Goal: Information Seeking & Learning: Learn about a topic

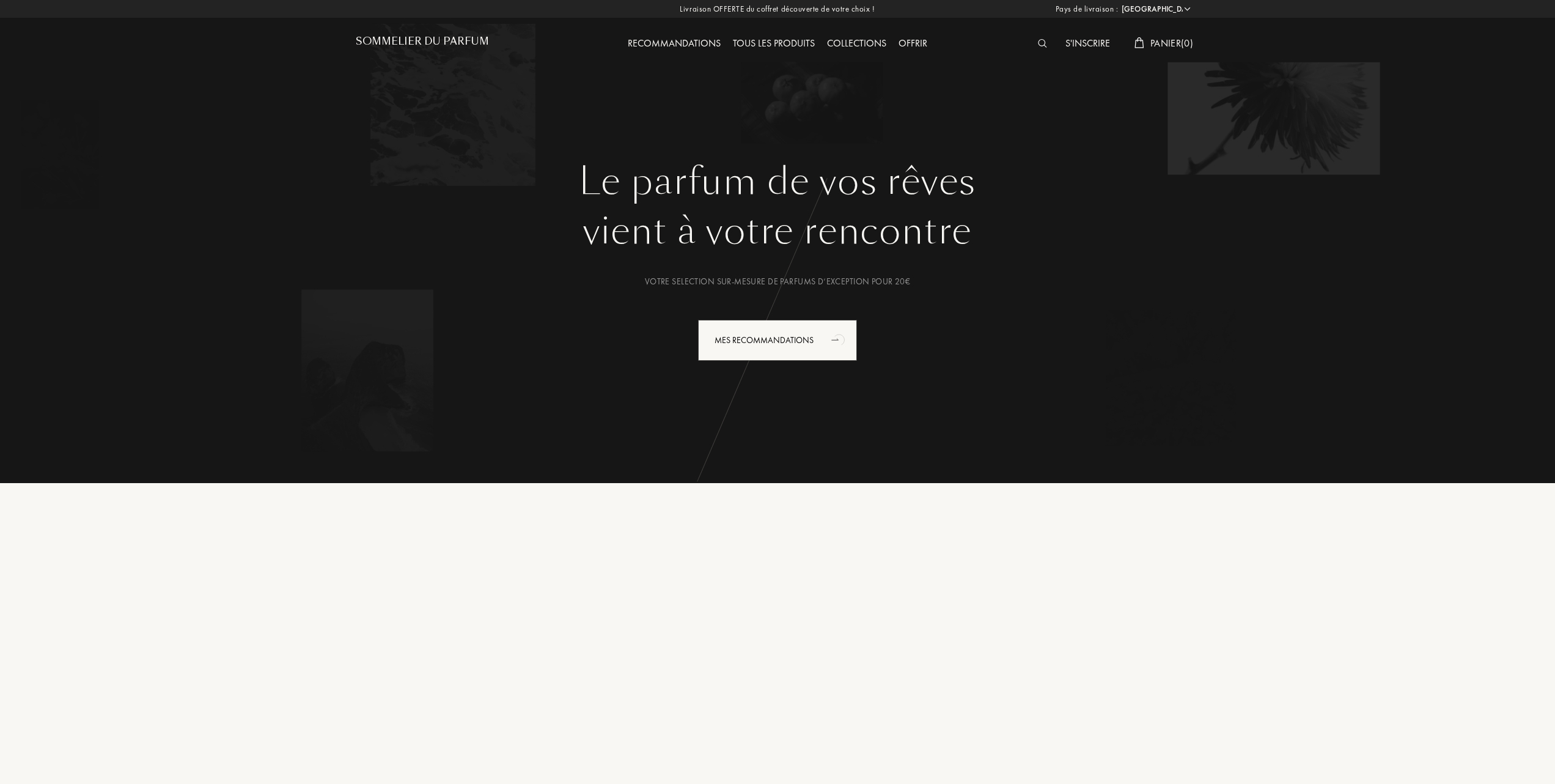
select select "FR"
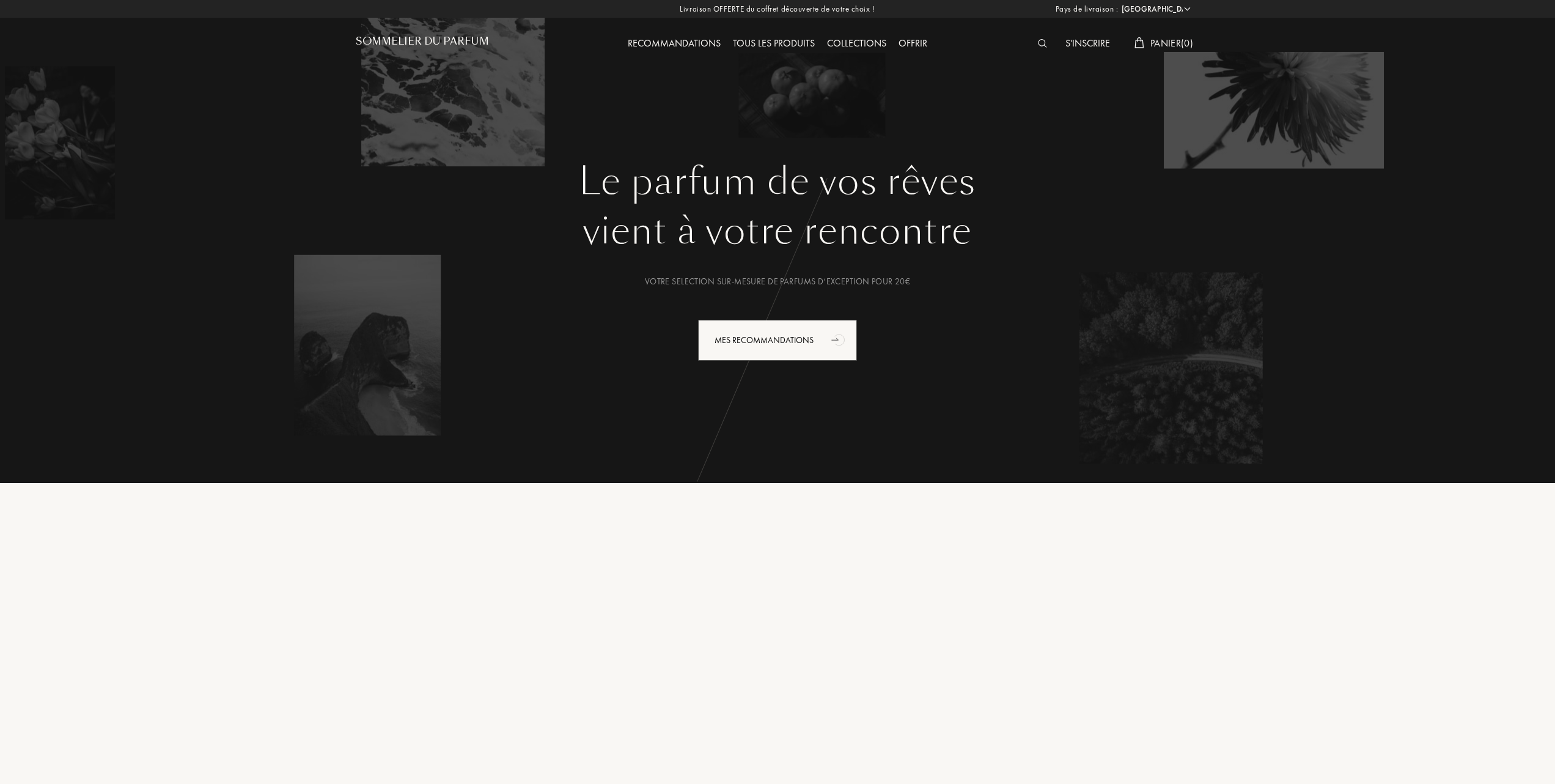
click at [781, 40] on div "Tous les produits" at bounding box center [774, 44] width 94 height 16
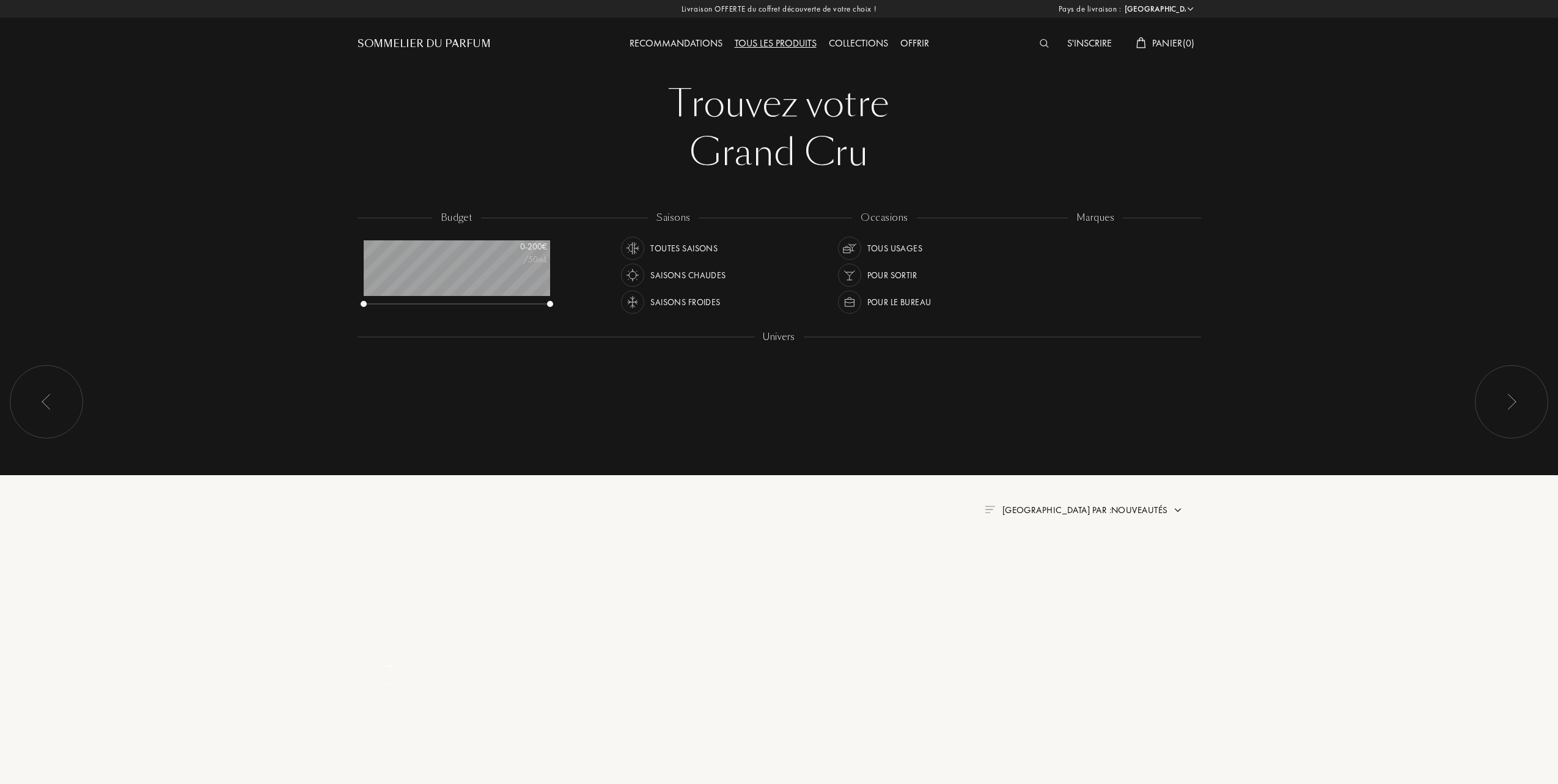
select select "FR"
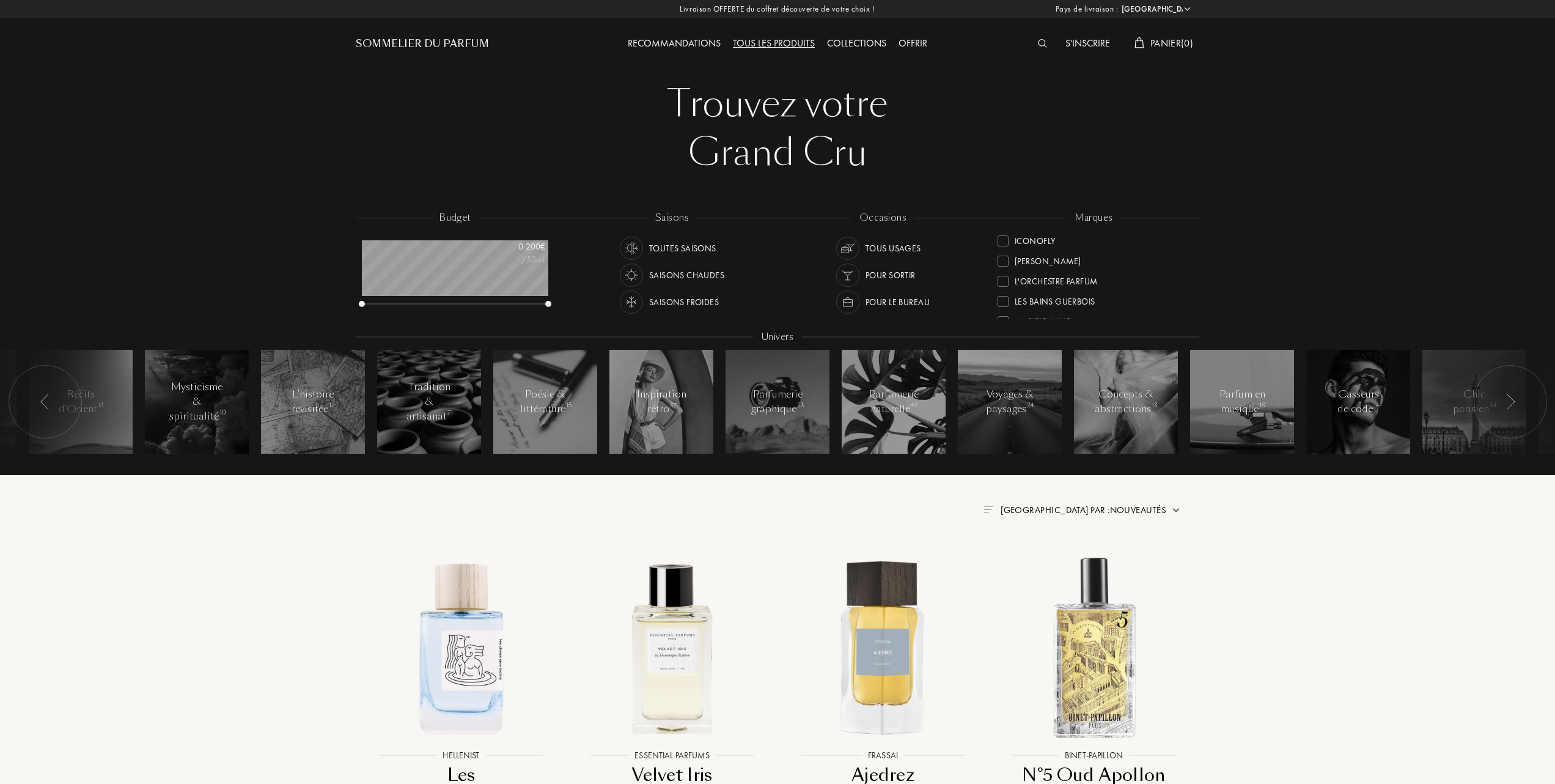
scroll to position [162, 0]
click at [1005, 281] on div at bounding box center [1003, 282] width 11 height 11
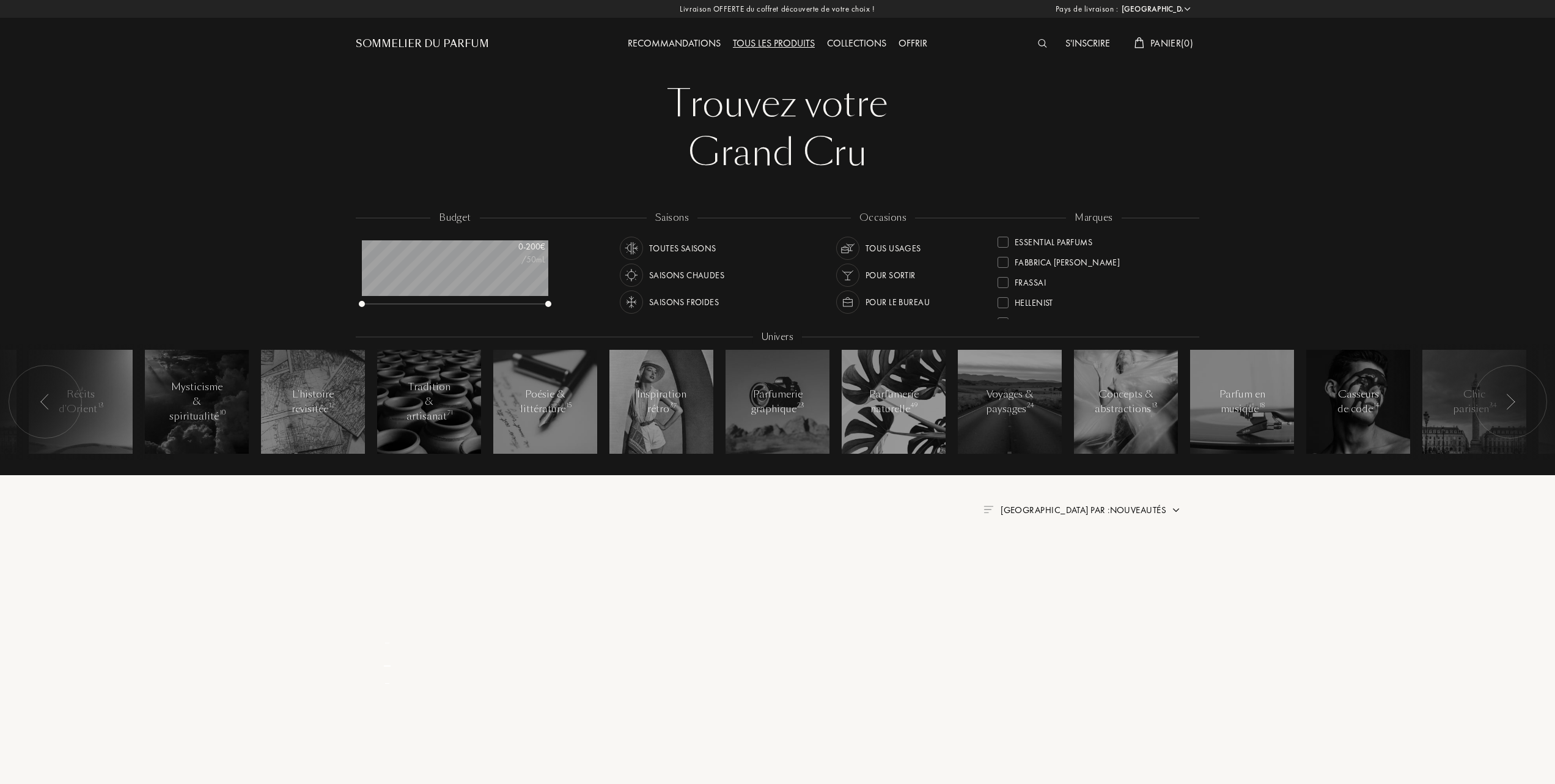
scroll to position [0, 0]
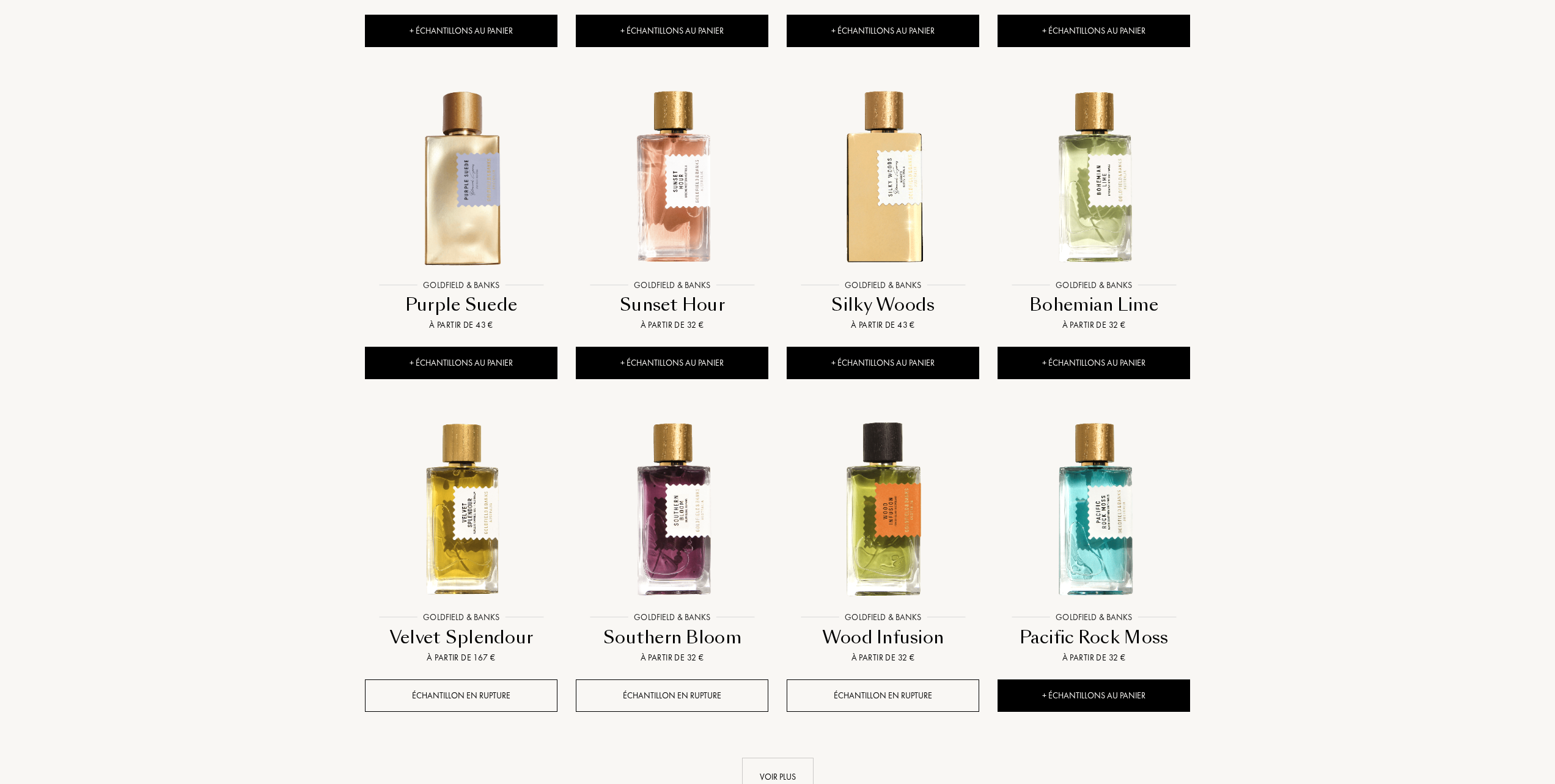
scroll to position [896, 0]
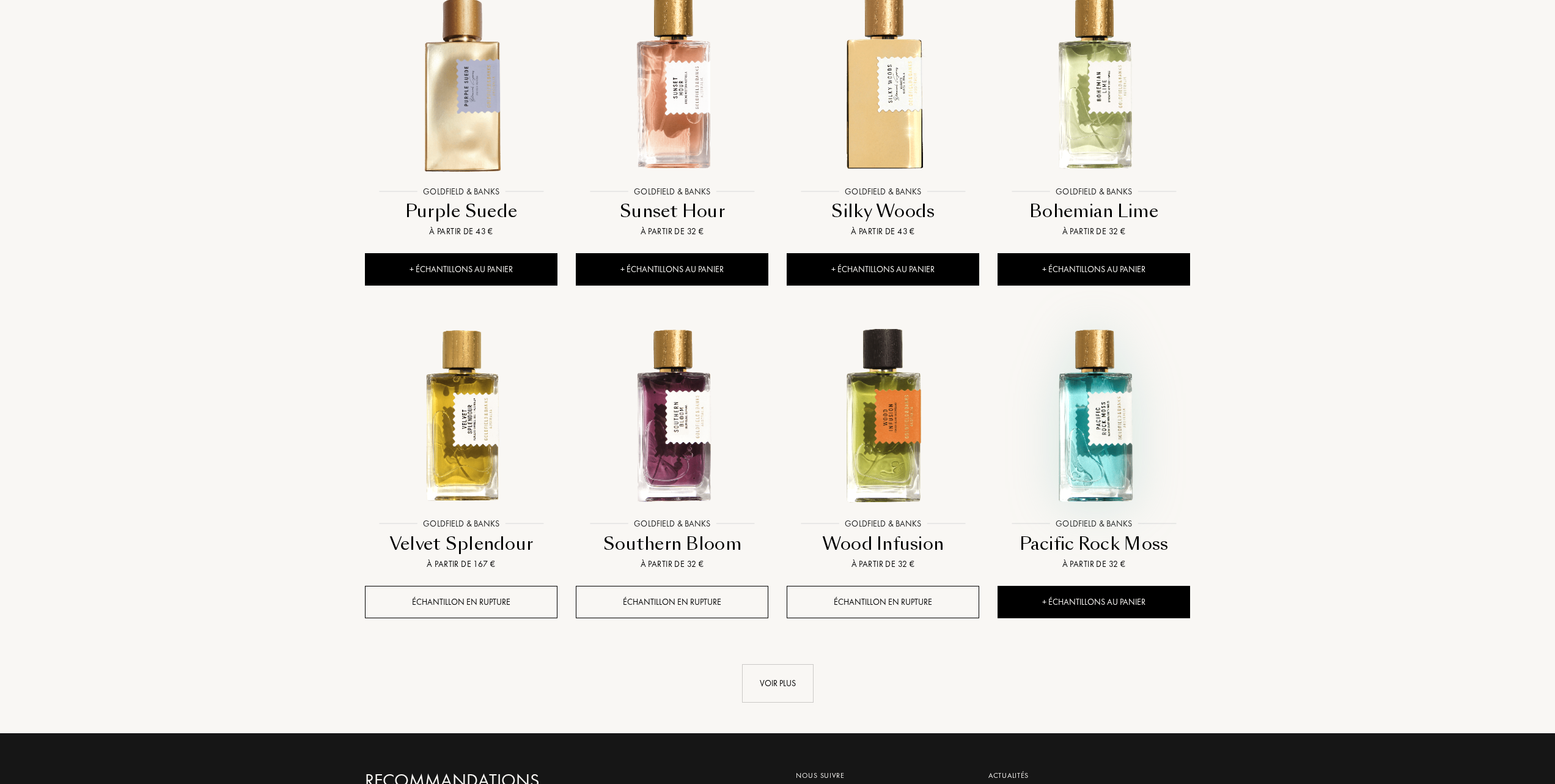
click at [1106, 457] on img at bounding box center [1094, 415] width 190 height 190
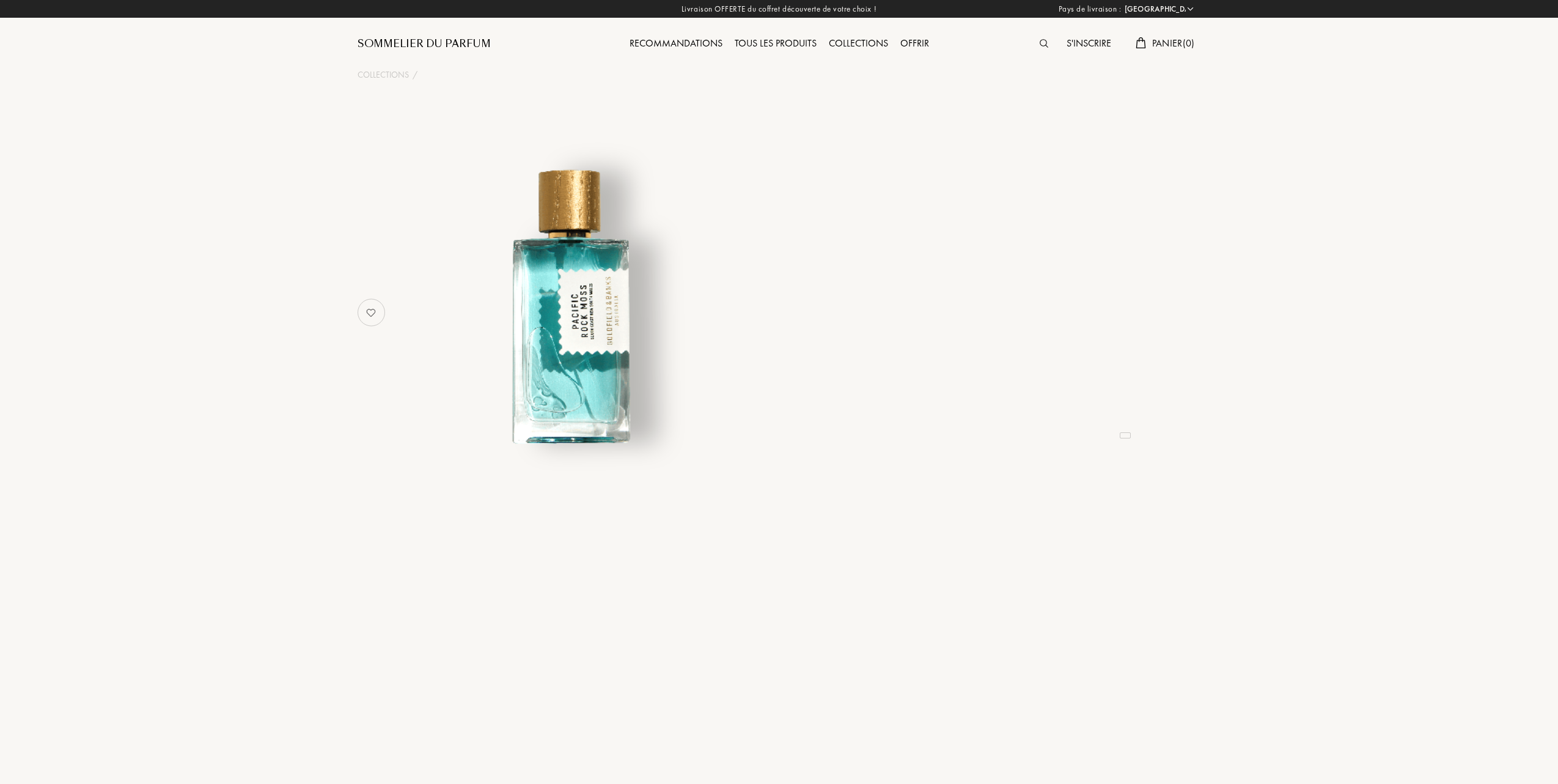
select select "FR"
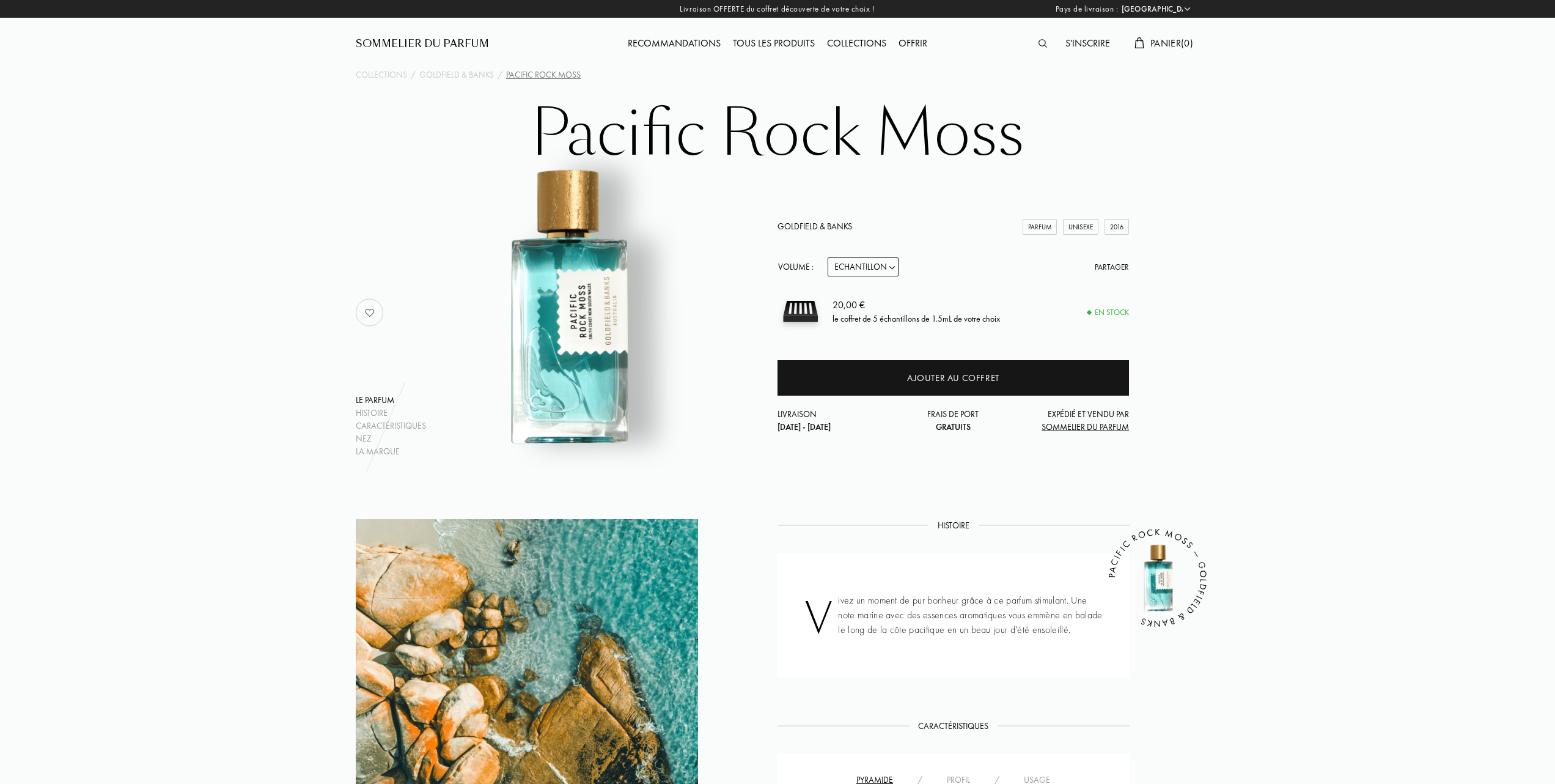
click at [891, 262] on select "Echantillon 10mL 50mL 100mL" at bounding box center [863, 267] width 71 height 19
select select "2"
click at [827, 257] on select "Echantillon 10mL 50mL 100mL" at bounding box center [863, 267] width 71 height 19
select select "2"
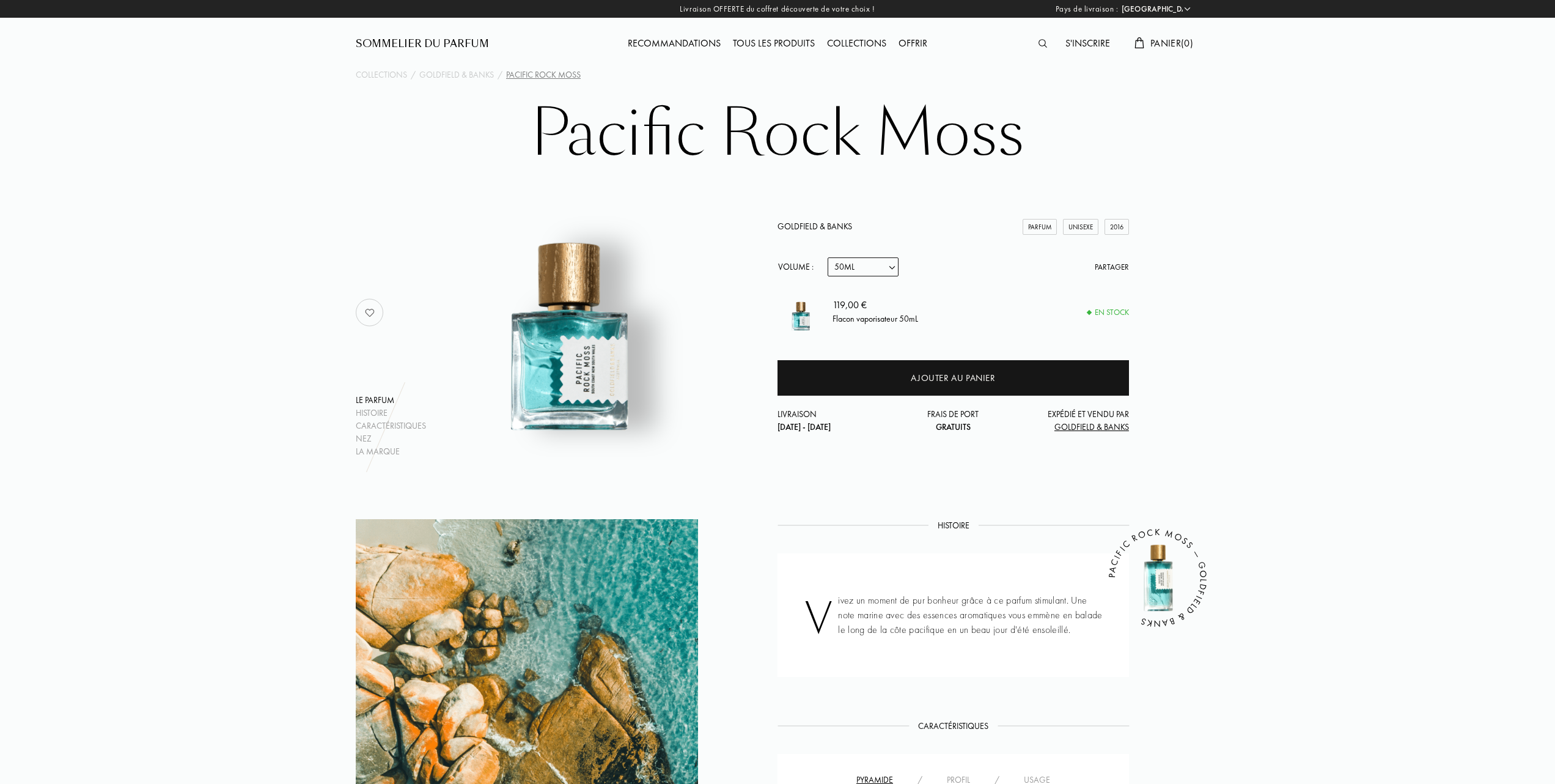
click at [820, 221] on link "Goldfield & Banks" at bounding box center [814, 226] width 75 height 11
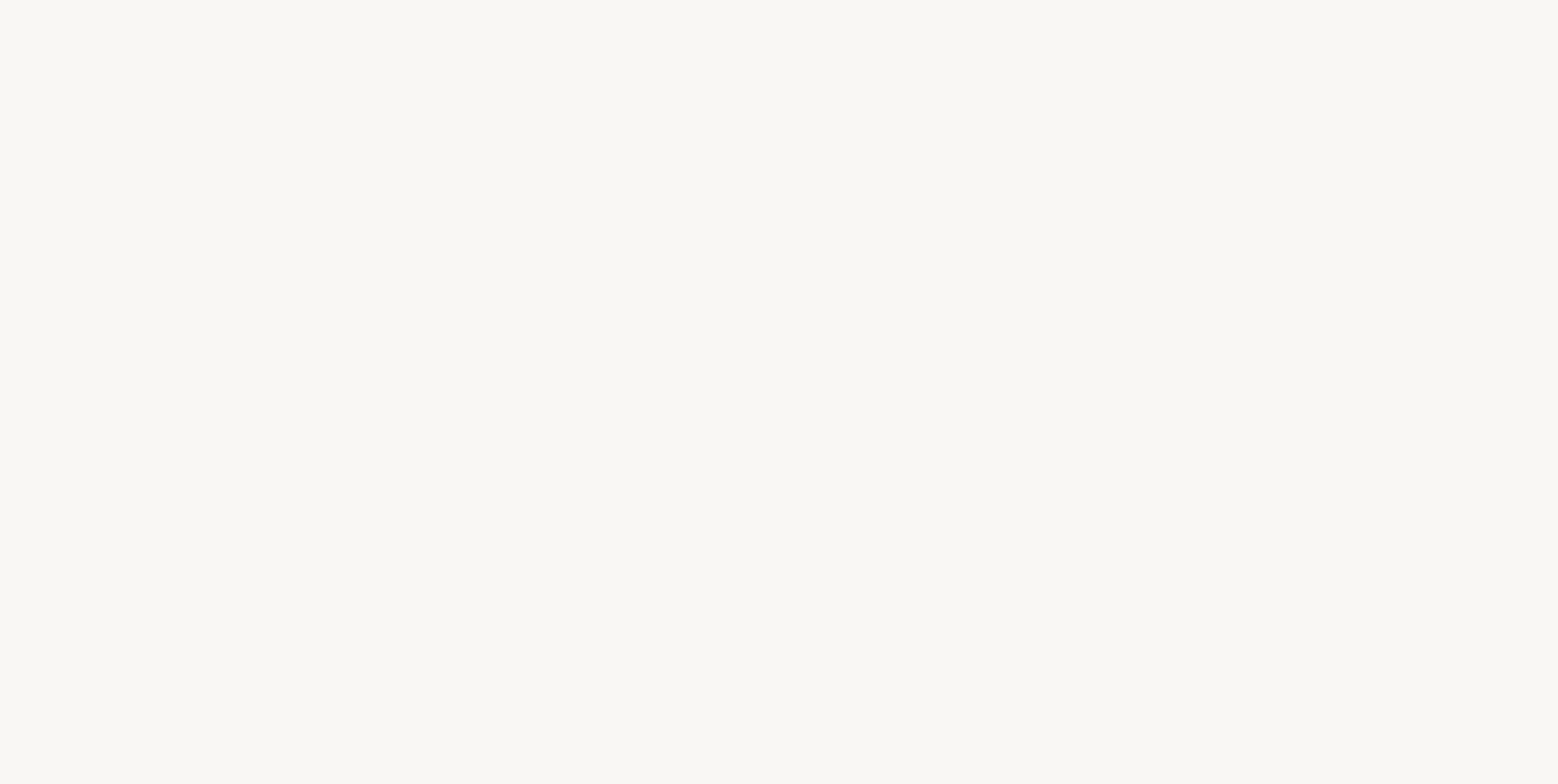
select select "FR"
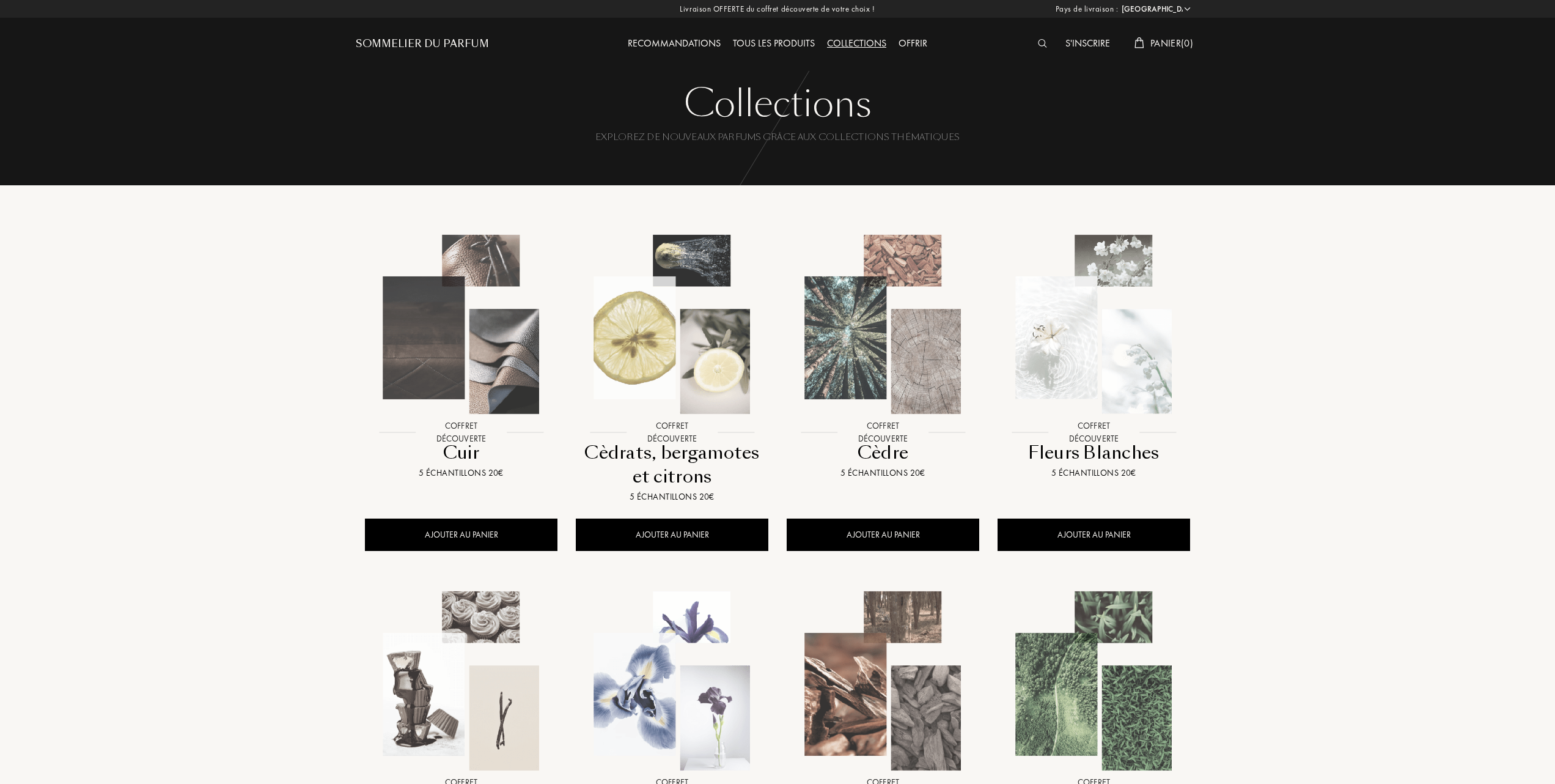
click at [687, 346] on img at bounding box center [672, 324] width 190 height 190
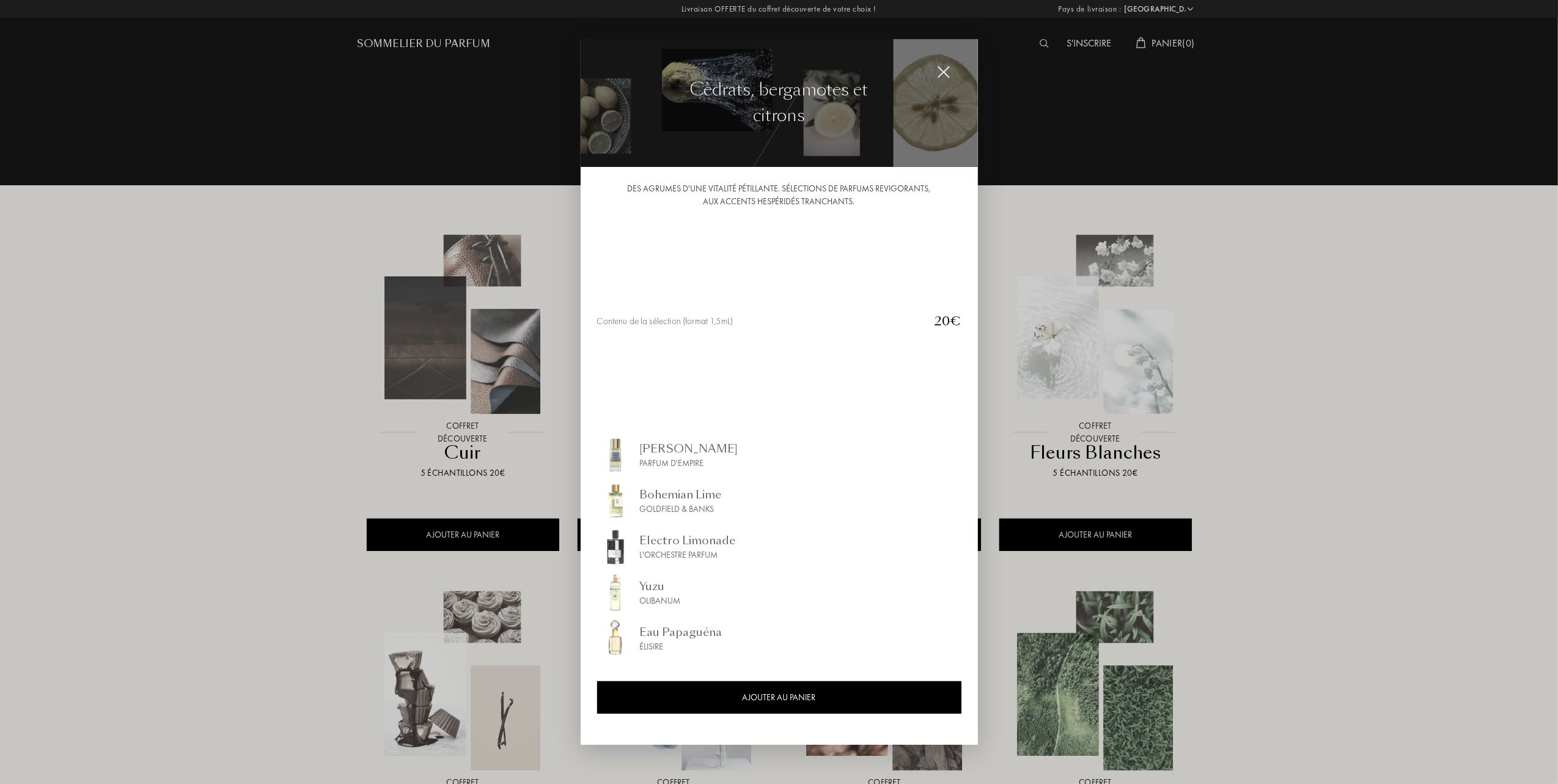
click at [945, 76] on img at bounding box center [943, 72] width 14 height 14
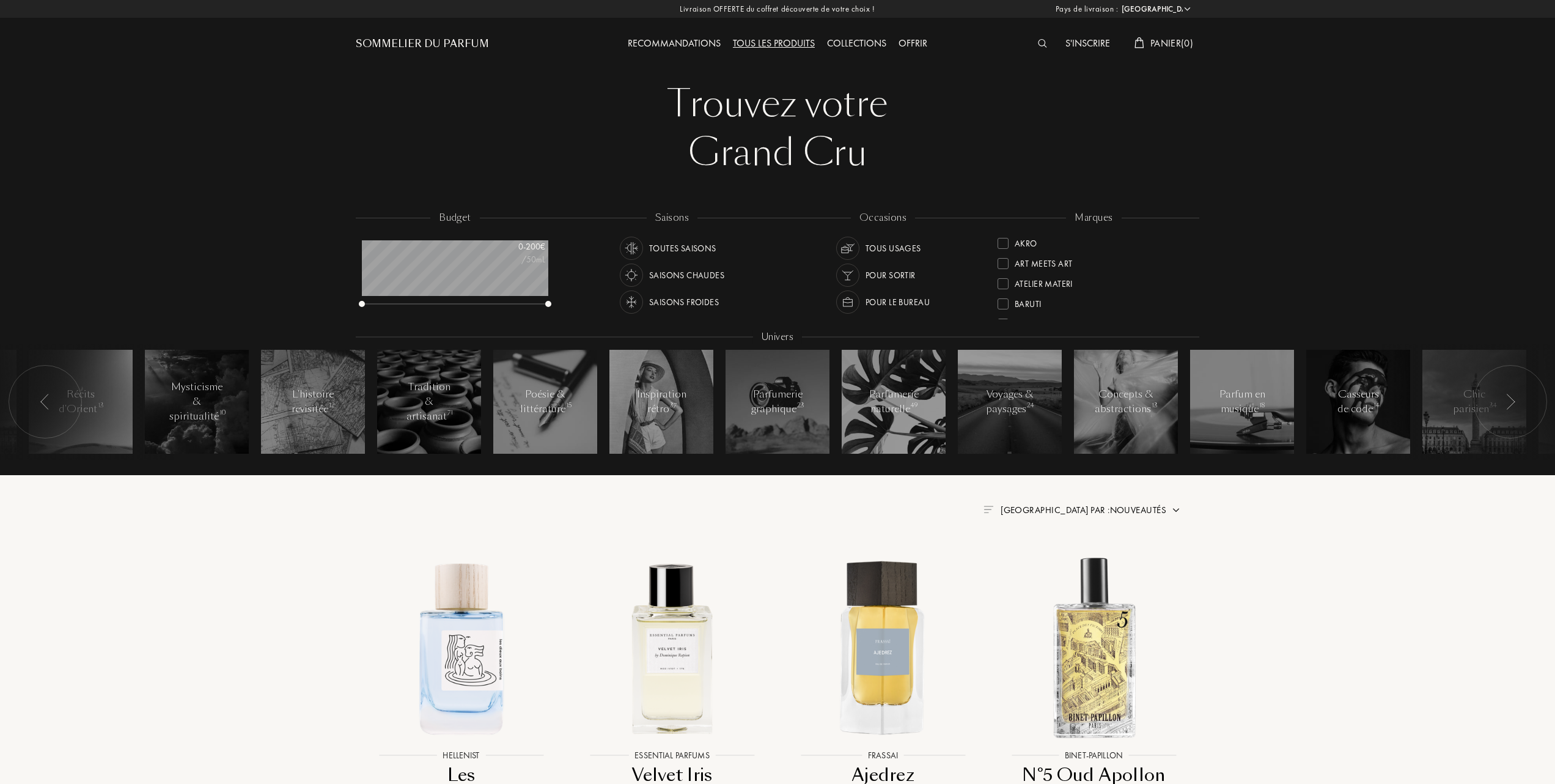
select select "FR"
click at [1003, 280] on div at bounding box center [1003, 282] width 11 height 11
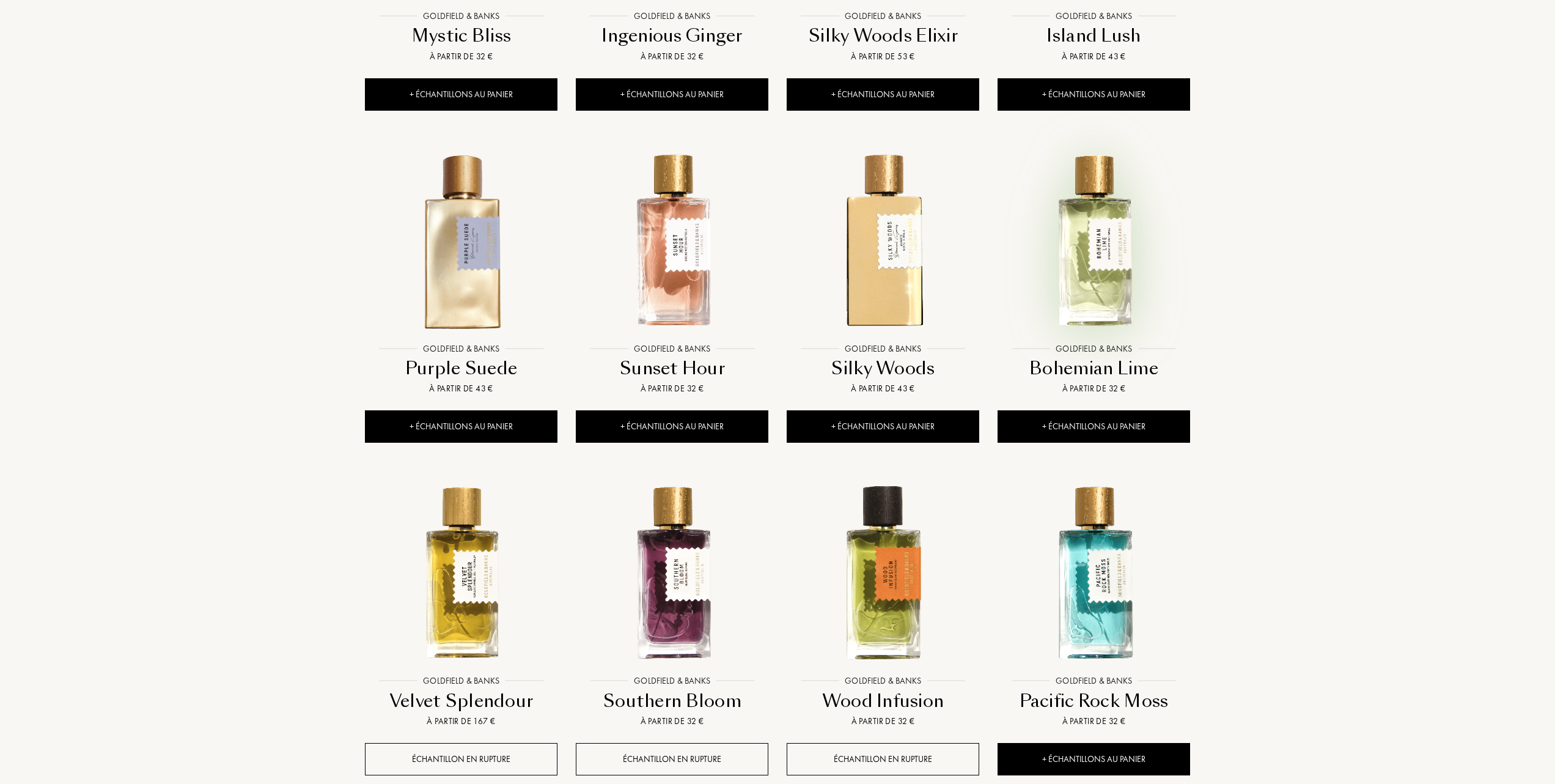
scroll to position [896, 0]
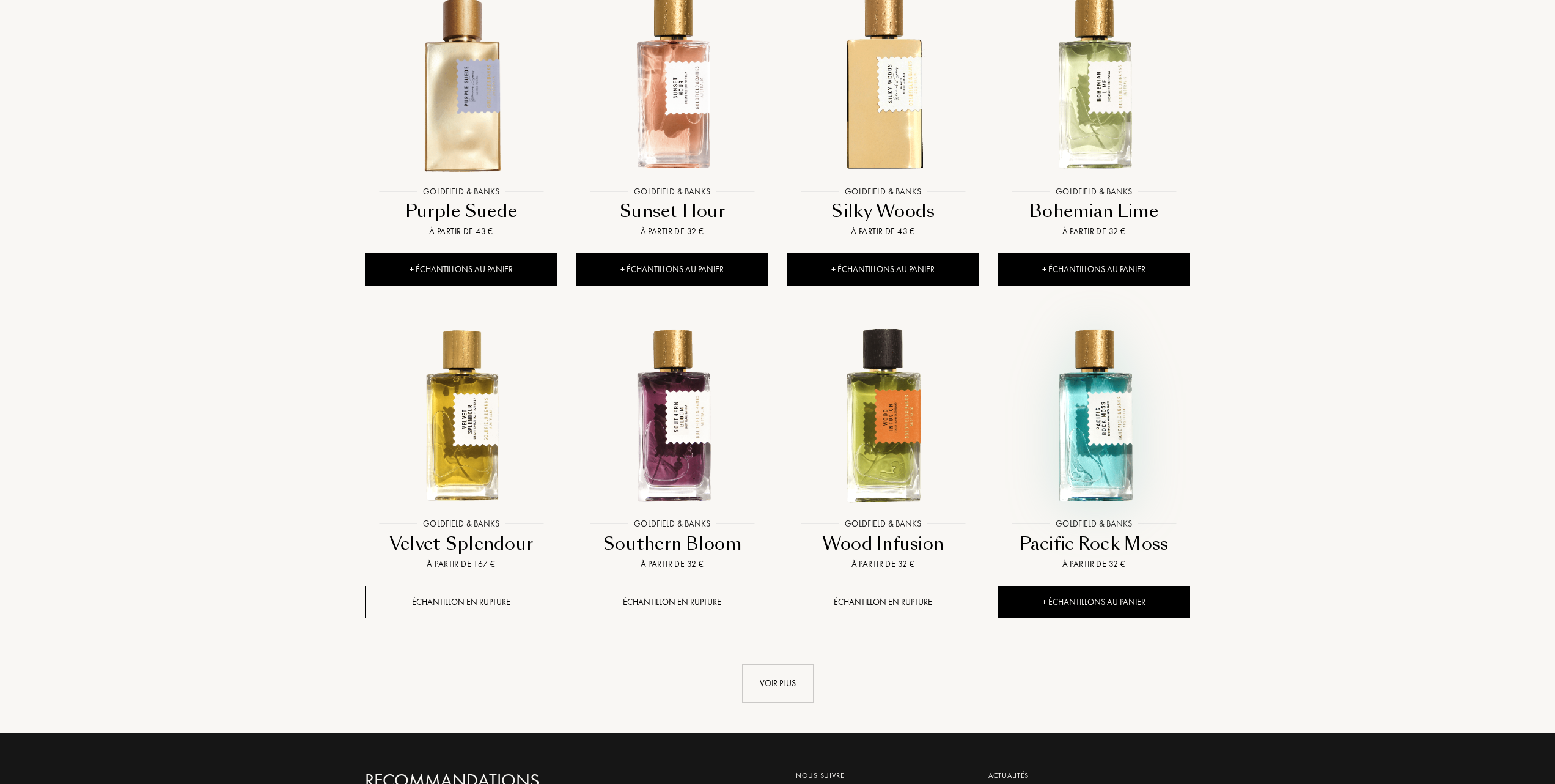
click at [1099, 455] on img at bounding box center [1094, 415] width 190 height 190
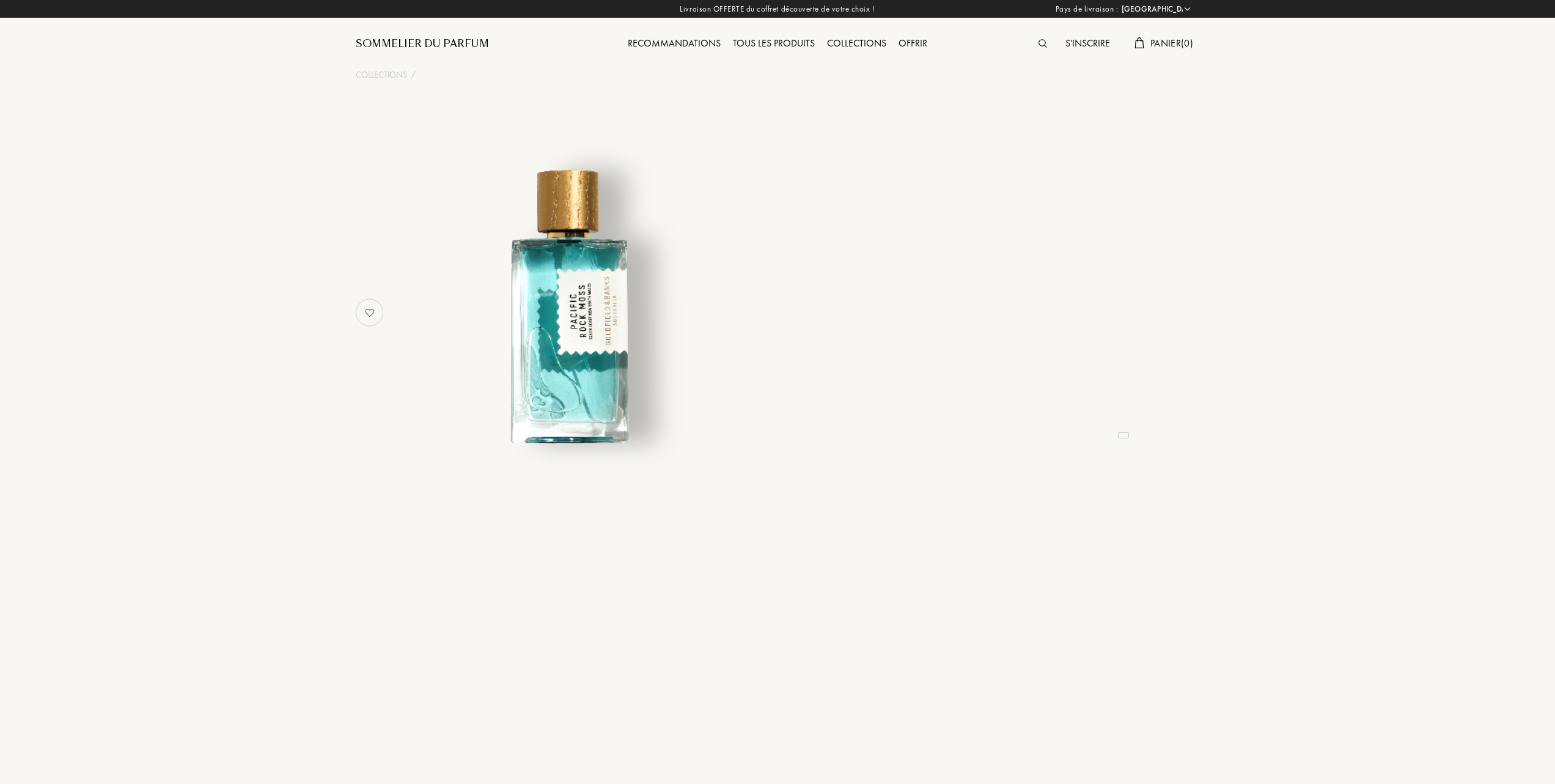
select select "FR"
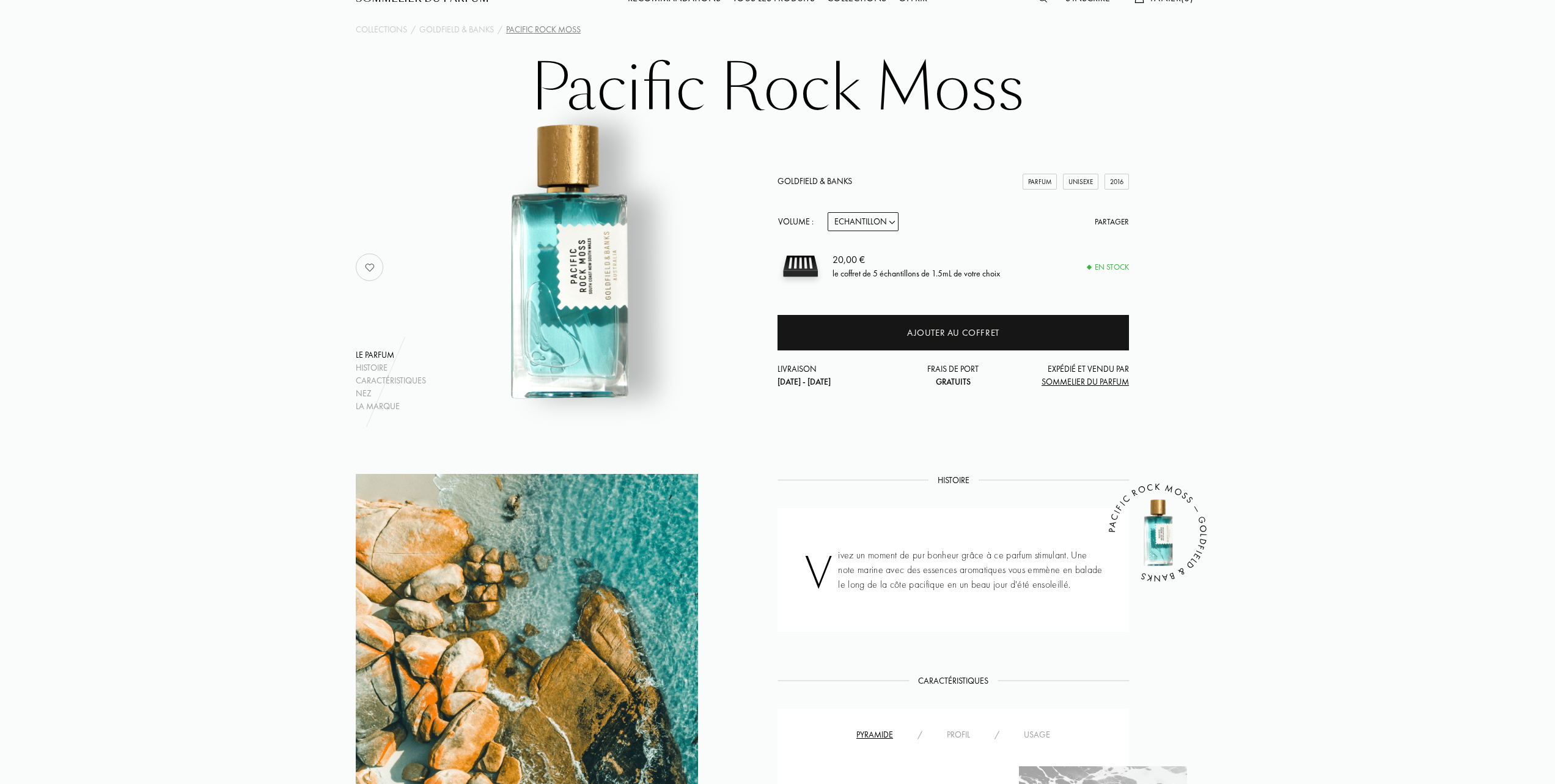
scroll to position [81, 0]
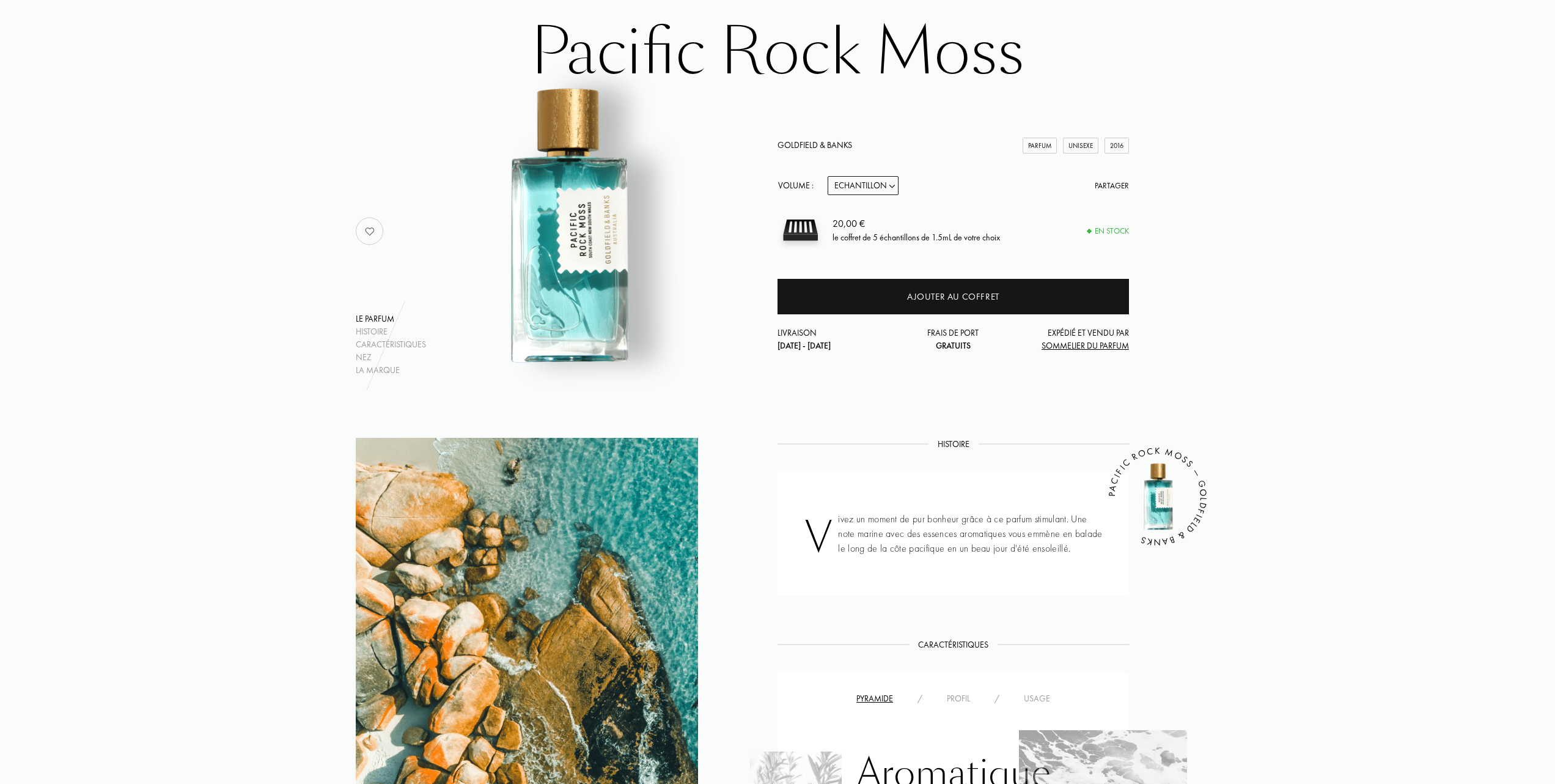
click at [1041, 695] on div "Usage" at bounding box center [1037, 698] width 51 height 13
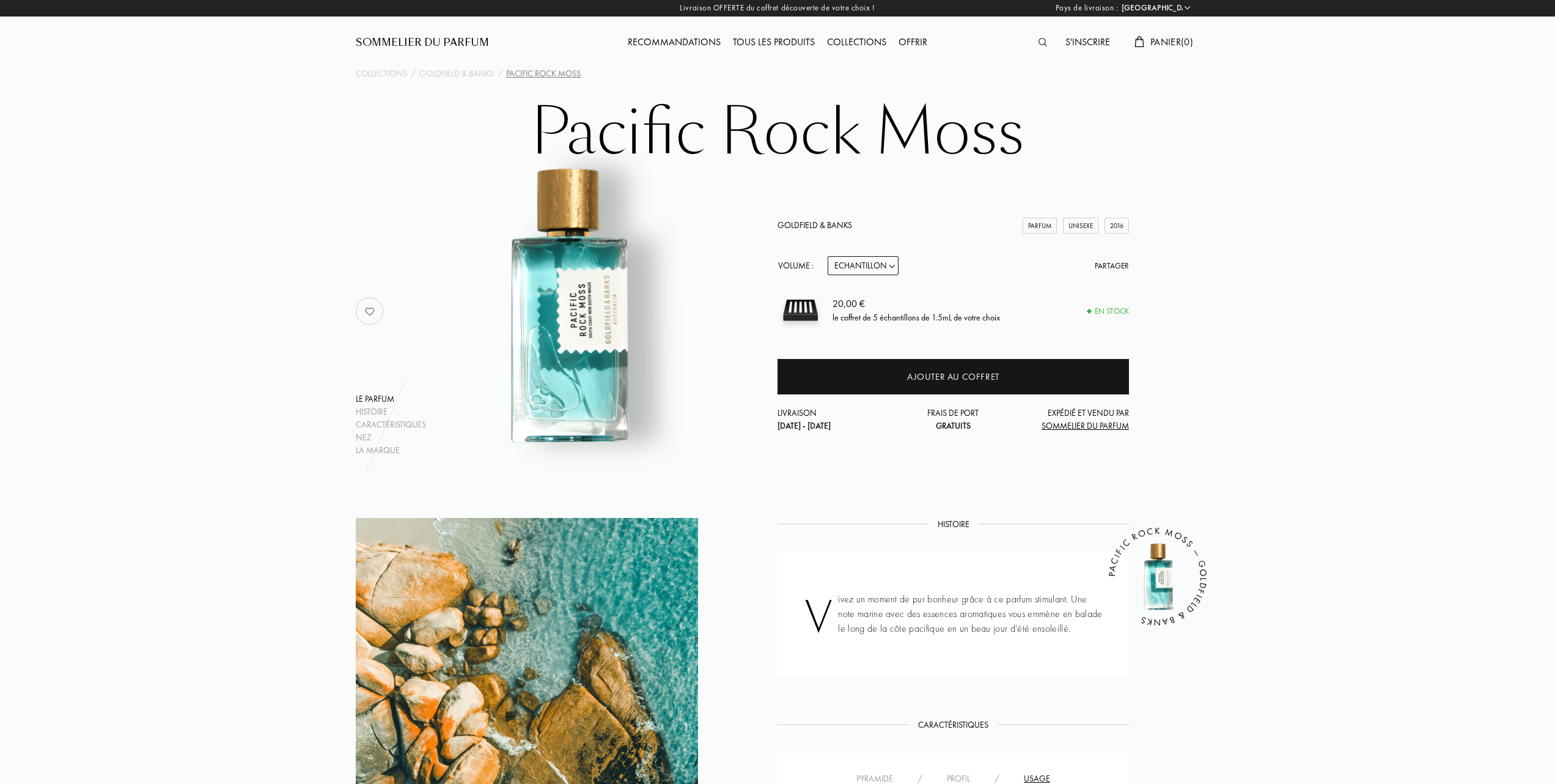
scroll to position [0, 0]
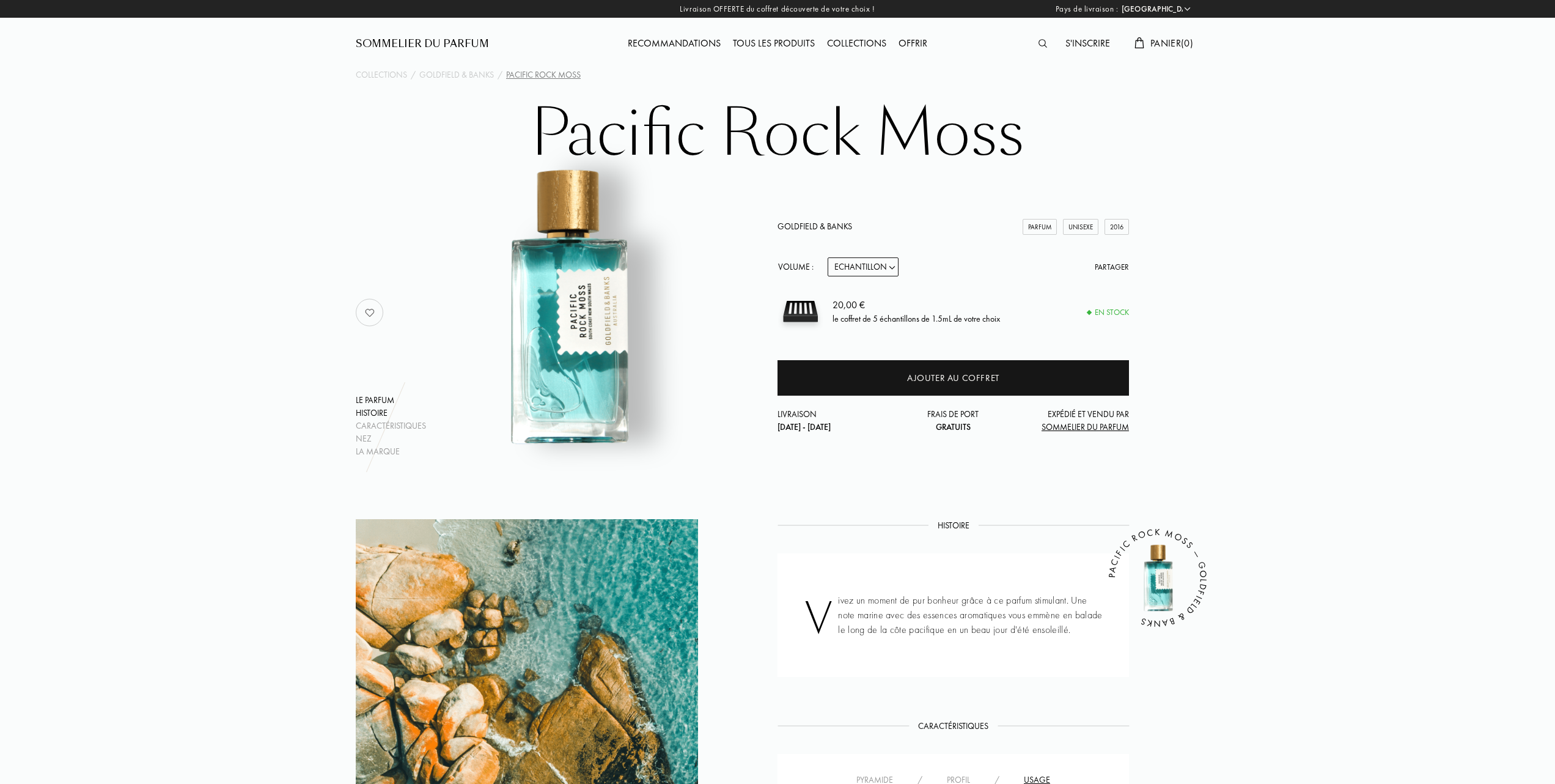
click at [365, 407] on div "Histoire" at bounding box center [391, 413] width 70 height 13
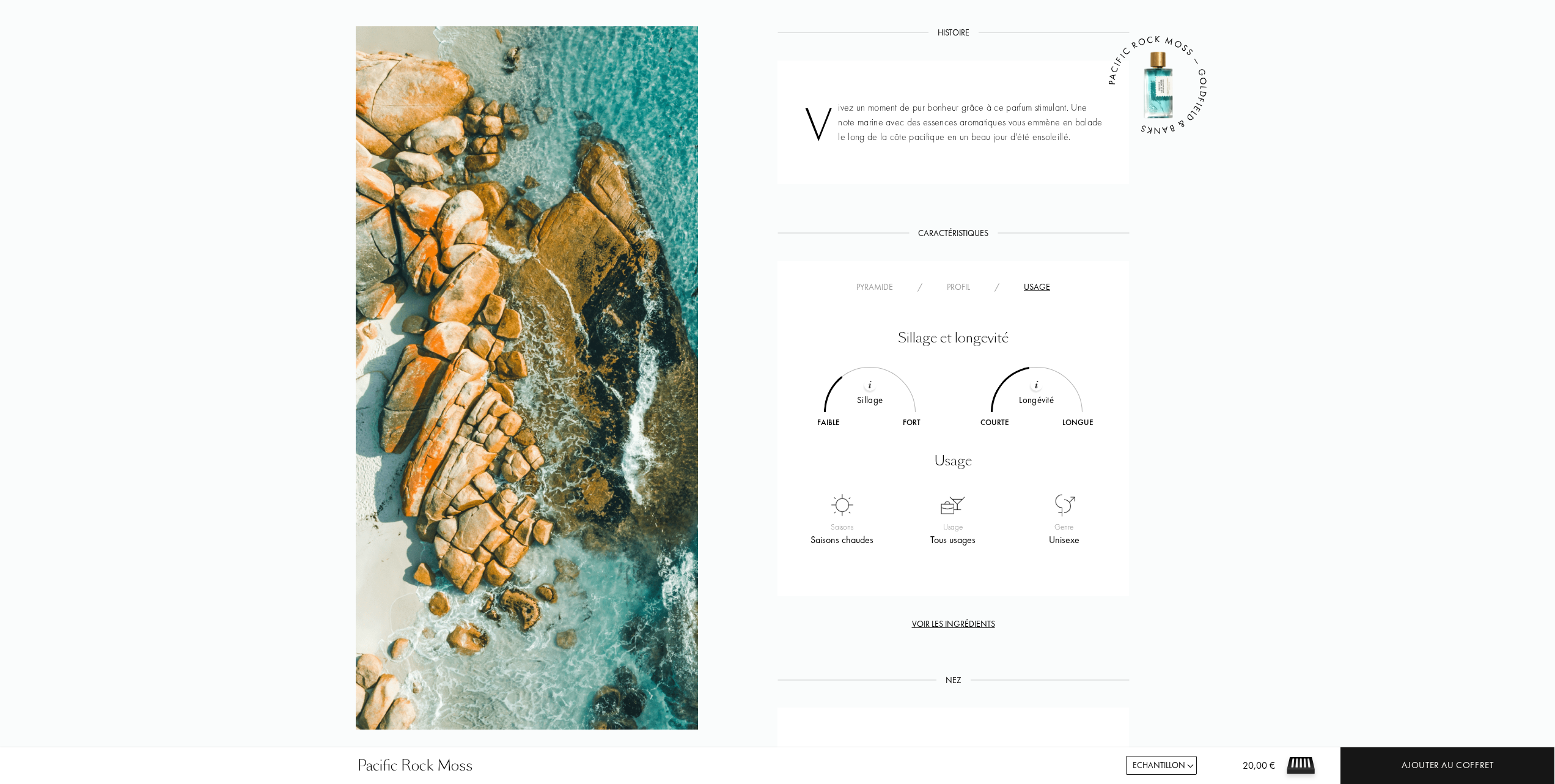
scroll to position [494, 0]
click at [870, 284] on div "Pyramide" at bounding box center [875, 286] width 61 height 13
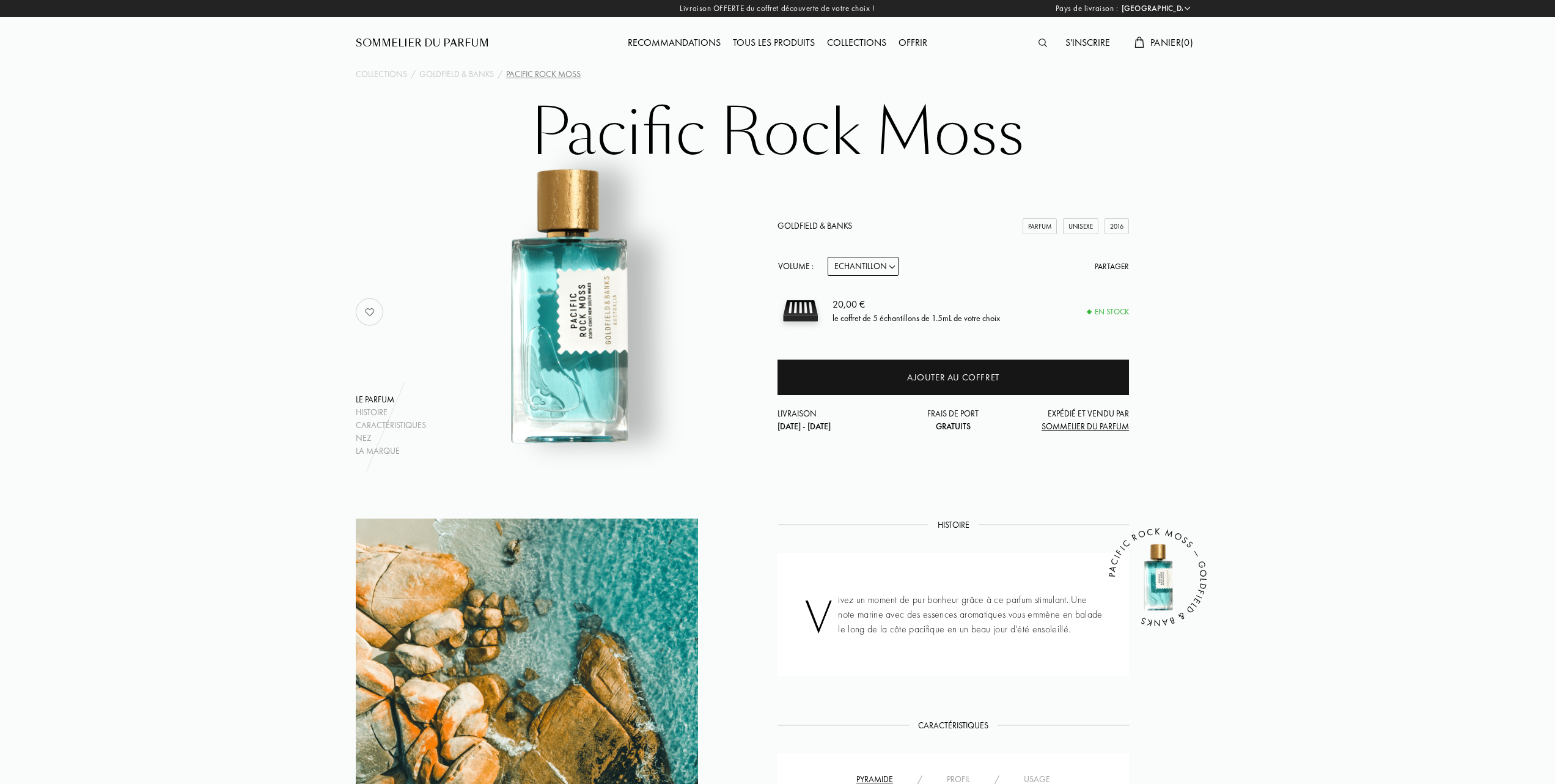
scroll to position [0, 0]
click at [788, 40] on div "Tous les produits" at bounding box center [774, 44] width 94 height 16
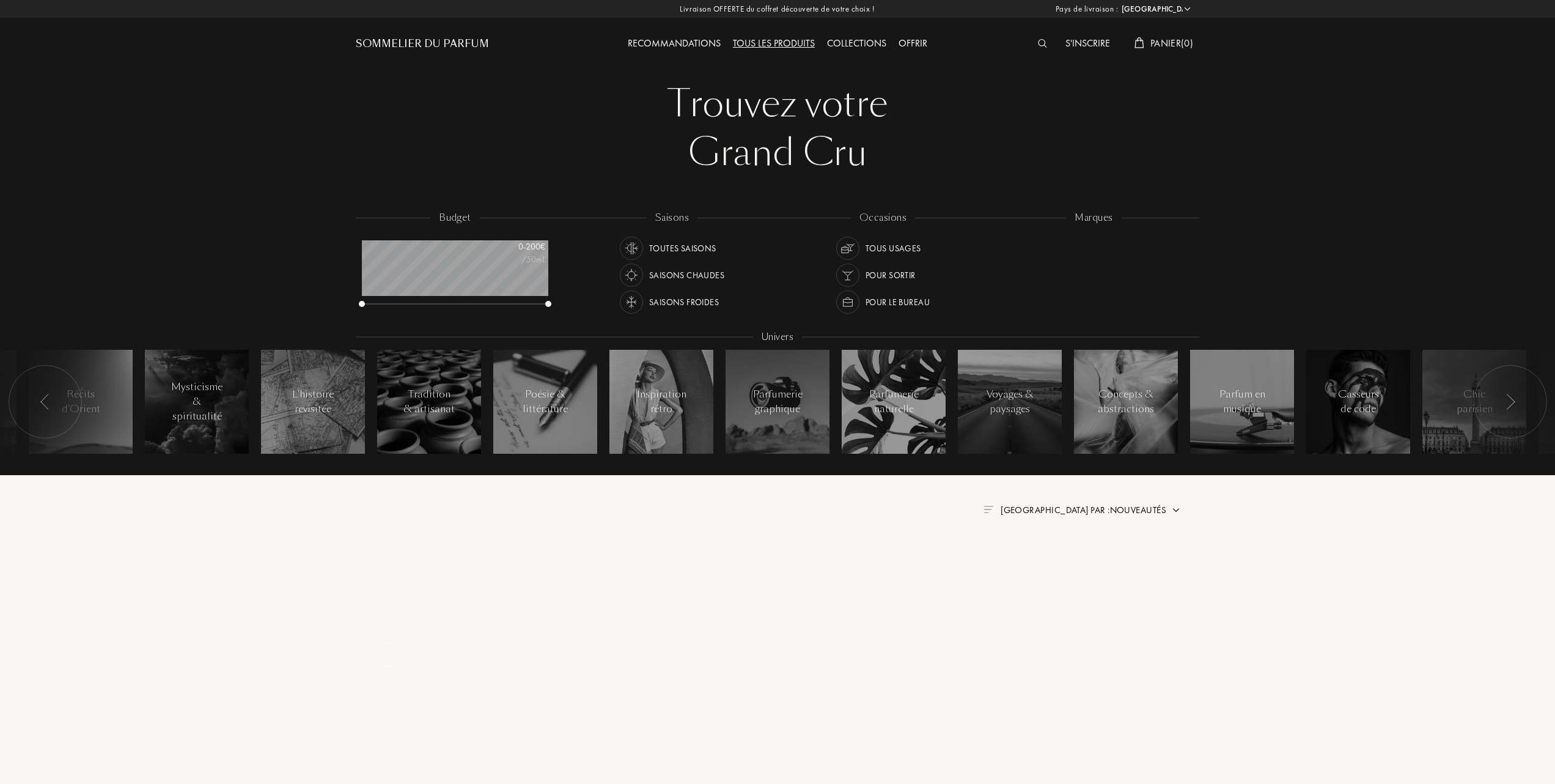
select select "FR"
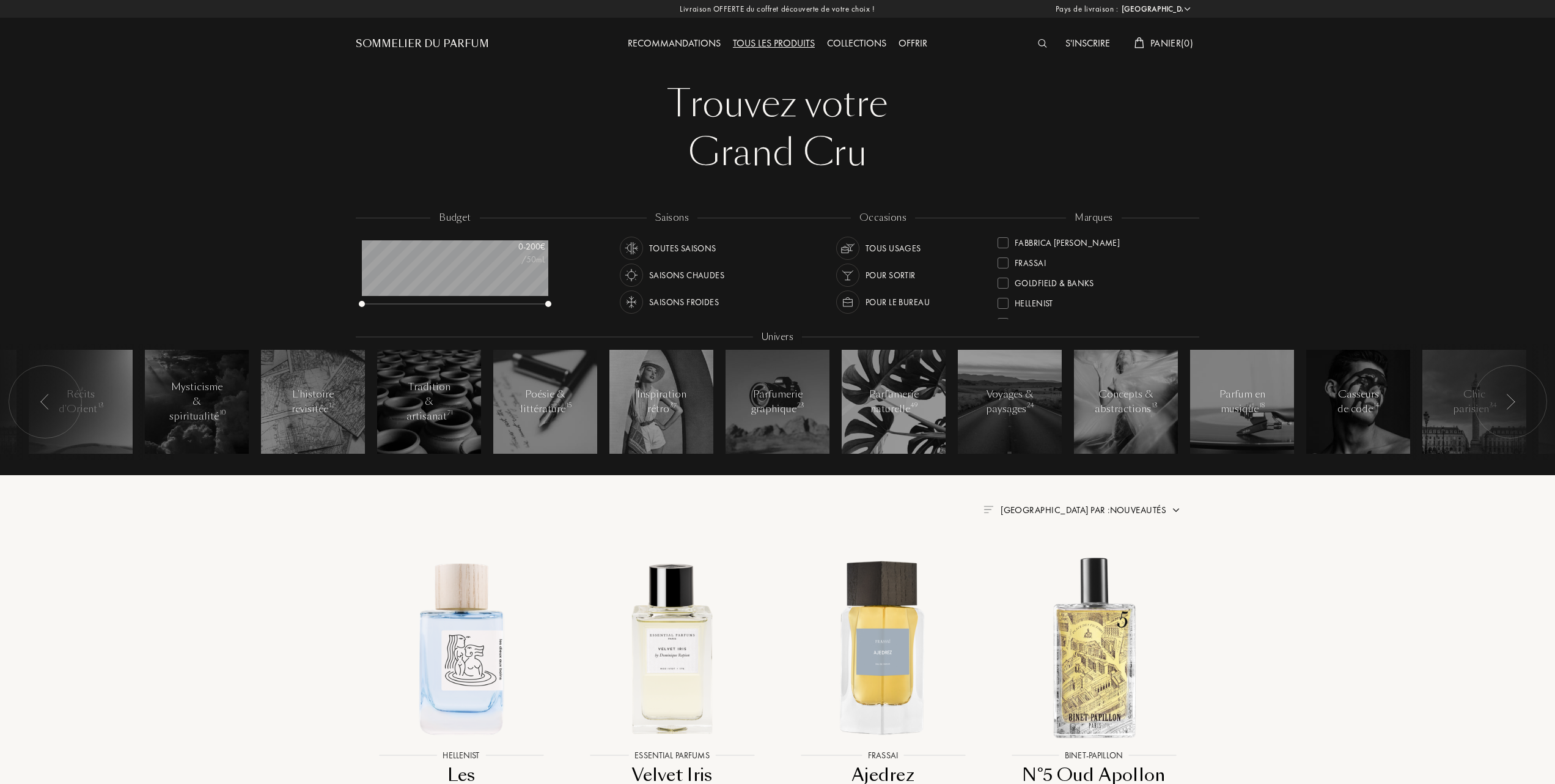
scroll to position [162, 0]
click at [1005, 260] on div at bounding box center [1003, 262] width 11 height 11
